Goal: Download file/media

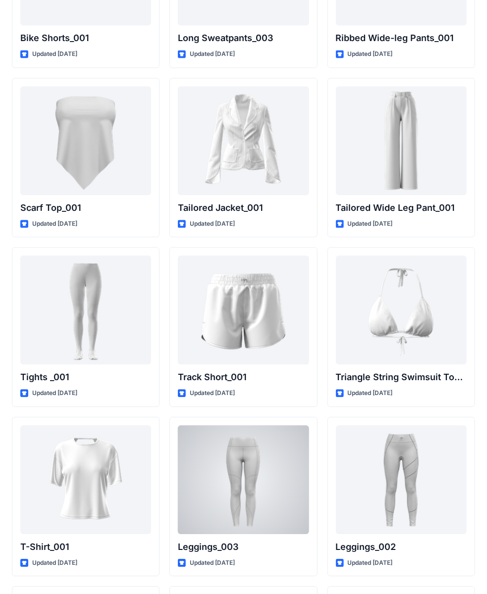
scroll to position [10906, 0]
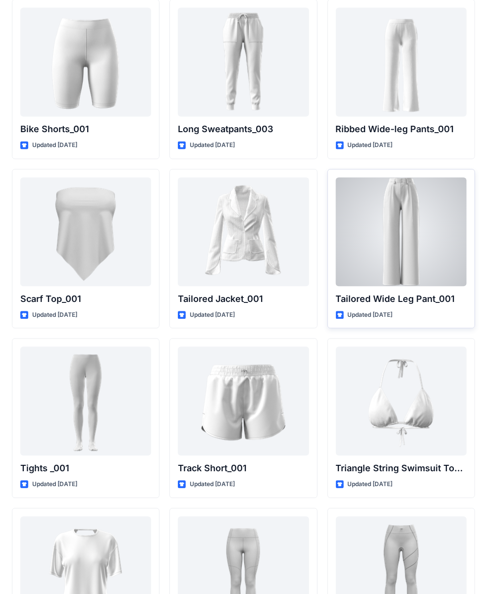
click at [376, 245] on div at bounding box center [401, 232] width 131 height 109
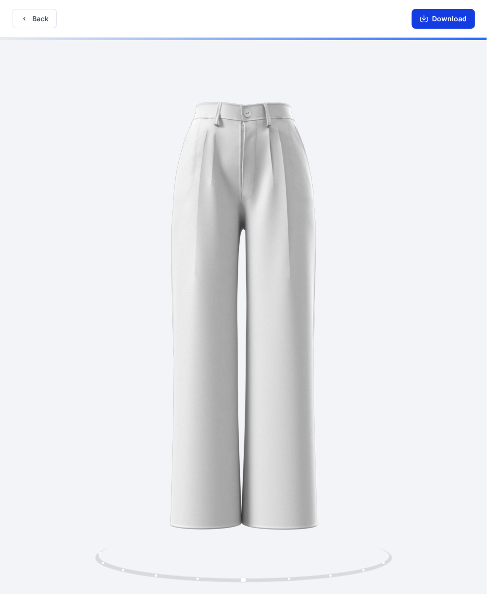
click at [438, 24] on button "Download" at bounding box center [443, 19] width 63 height 20
click at [437, 24] on button "Download" at bounding box center [443, 19] width 63 height 20
